Goal: Information Seeking & Learning: Learn about a topic

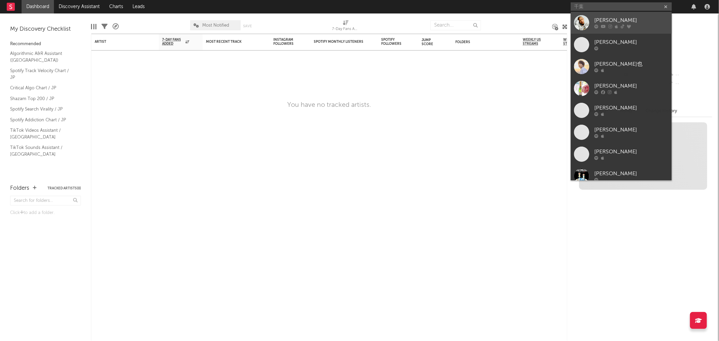
type input "千葉"
click at [619, 22] on div "[PERSON_NAME]" at bounding box center [632, 21] width 74 height 8
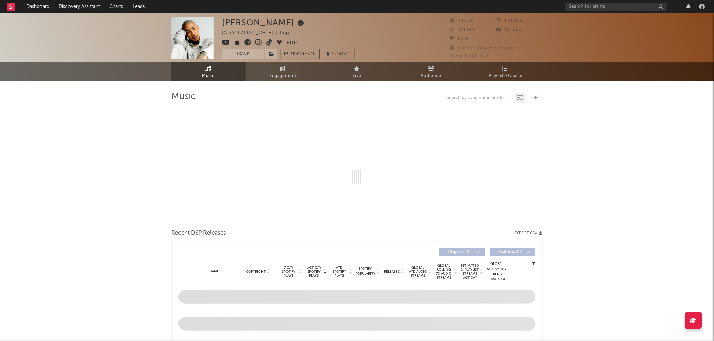
select select "6m"
